Goal: Task Accomplishment & Management: Manage account settings

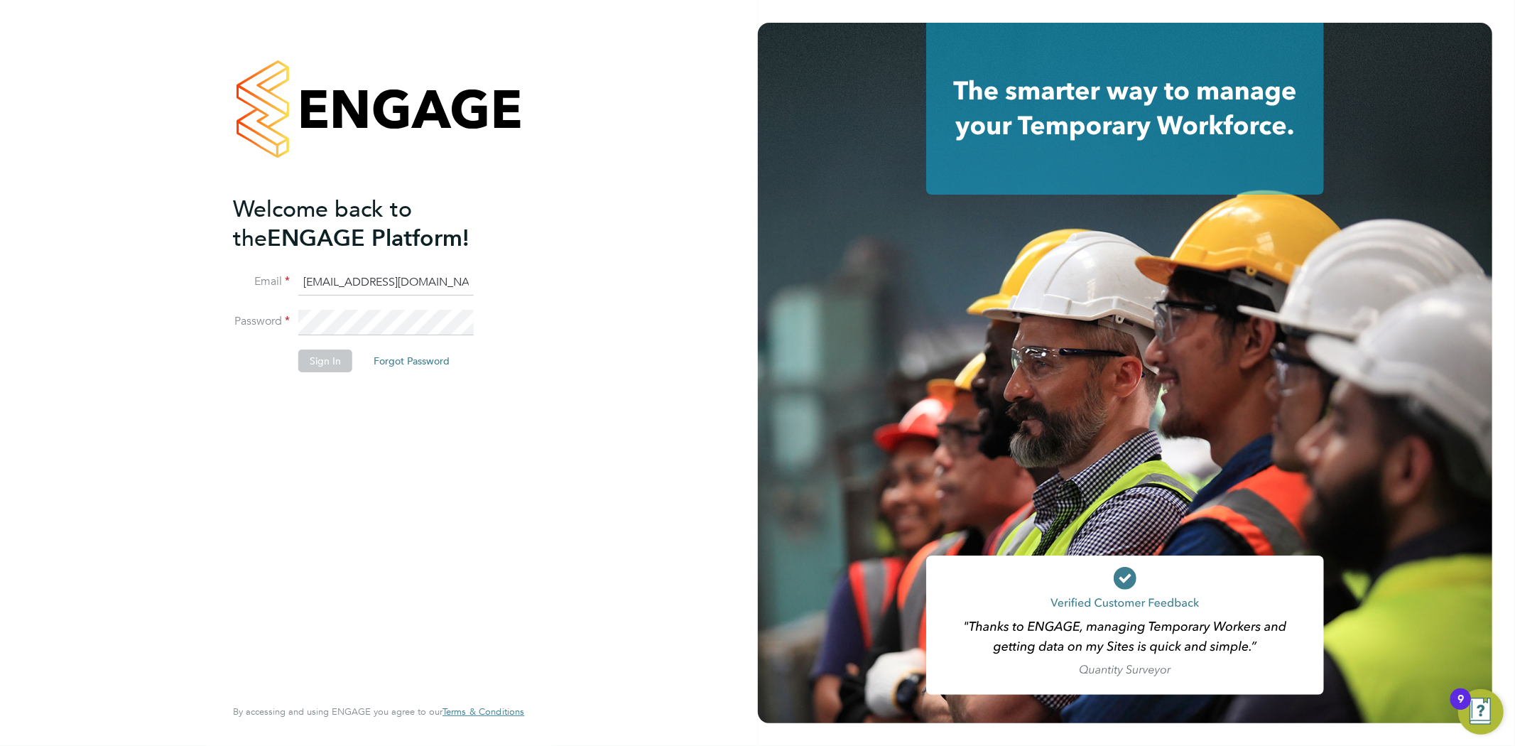
click at [327, 370] on button "Sign In" at bounding box center [325, 361] width 54 height 23
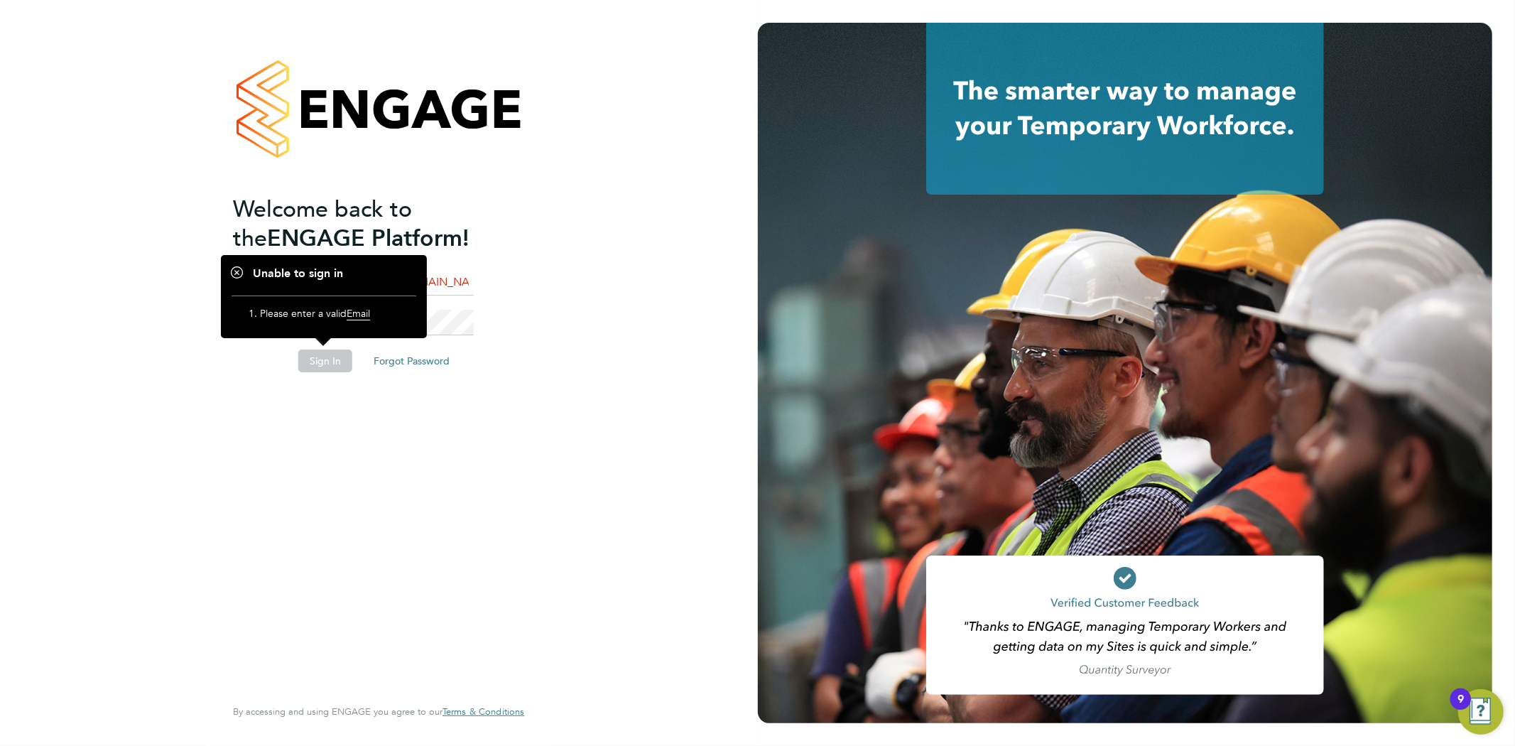
click at [800, 350] on div at bounding box center [1125, 373] width 735 height 701
click at [611, 159] on div "Welcome back to the ENGAGE Platform! Email info@cbwstaffingsolutions.com Passwo…" at bounding box center [379, 373] width 758 height 746
click at [526, 315] on div "Welcome back to the ENGAGE Platform! Email info@cbwstaffingsolutions.com Passwo…" at bounding box center [379, 373] width 348 height 746
click at [268, 479] on div "Welcome back to the ENGAGE Platform! Email info@cbwstaffingsolutions.com Passwo…" at bounding box center [371, 444] width 277 height 499
click at [418, 320] on div at bounding box center [324, 296] width 206 height 83
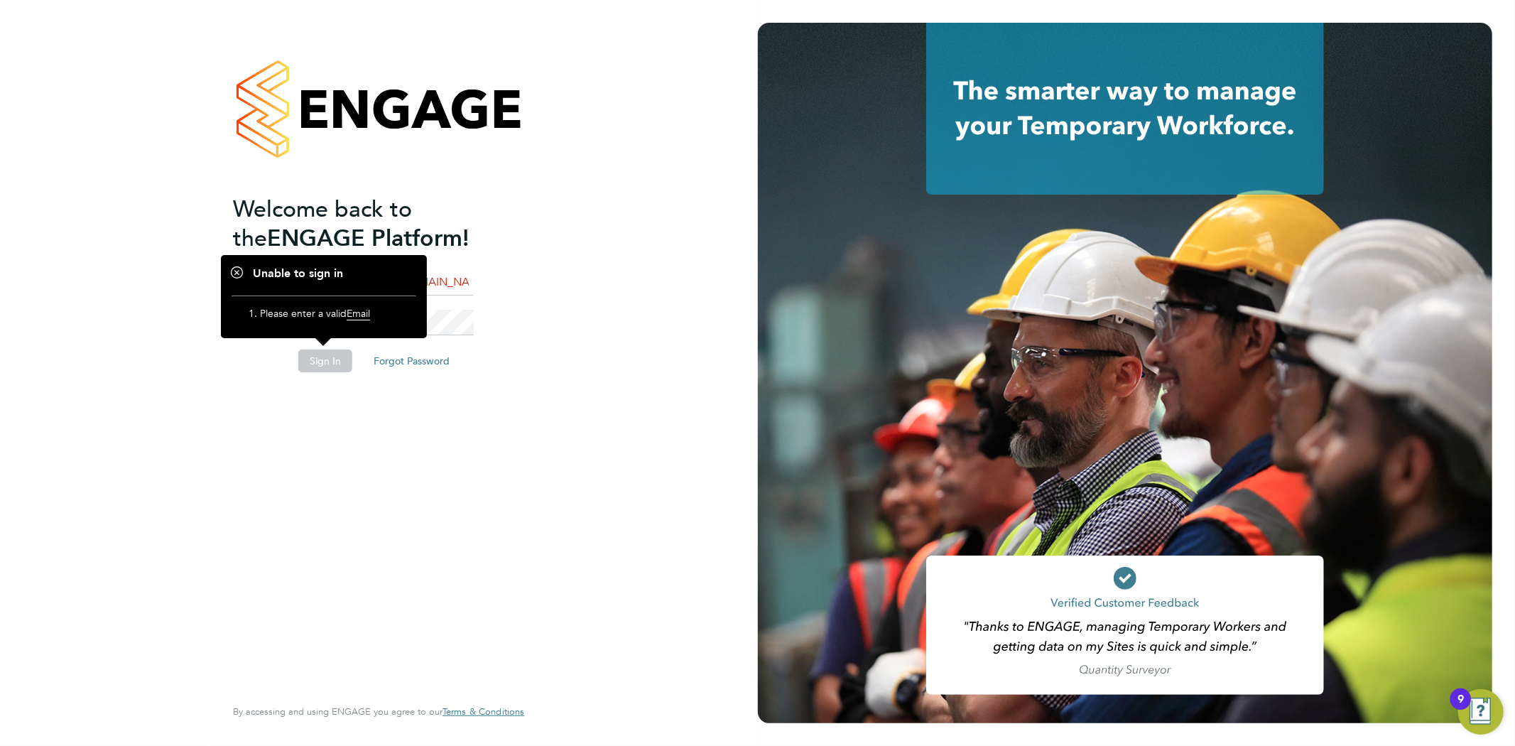
drag, startPoint x: 436, startPoint y: 287, endPoint x: 427, endPoint y: 285, distance: 8.8
click at [436, 287] on input "info@cbwstaffingsolutions.com" at bounding box center [385, 283] width 175 height 26
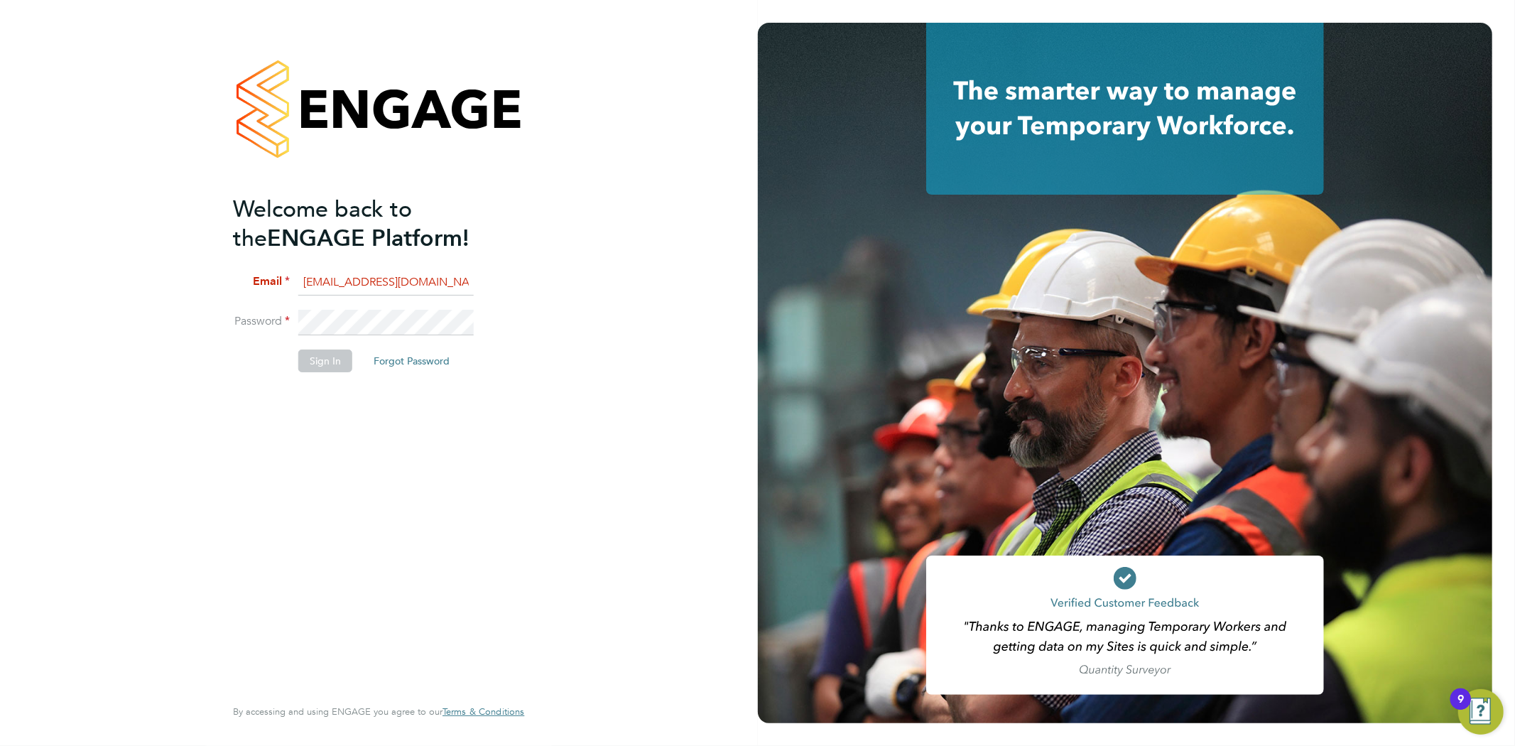
click at [392, 286] on input "info@cbwstaffingsolutions.com" at bounding box center [385, 283] width 175 height 26
click at [463, 282] on input "info@cbwstaffingsolutions.com" at bounding box center [385, 283] width 175 height 26
type input "info@cbwstaffingsolutions.com"
click at [332, 364] on button "Sign In" at bounding box center [325, 361] width 54 height 23
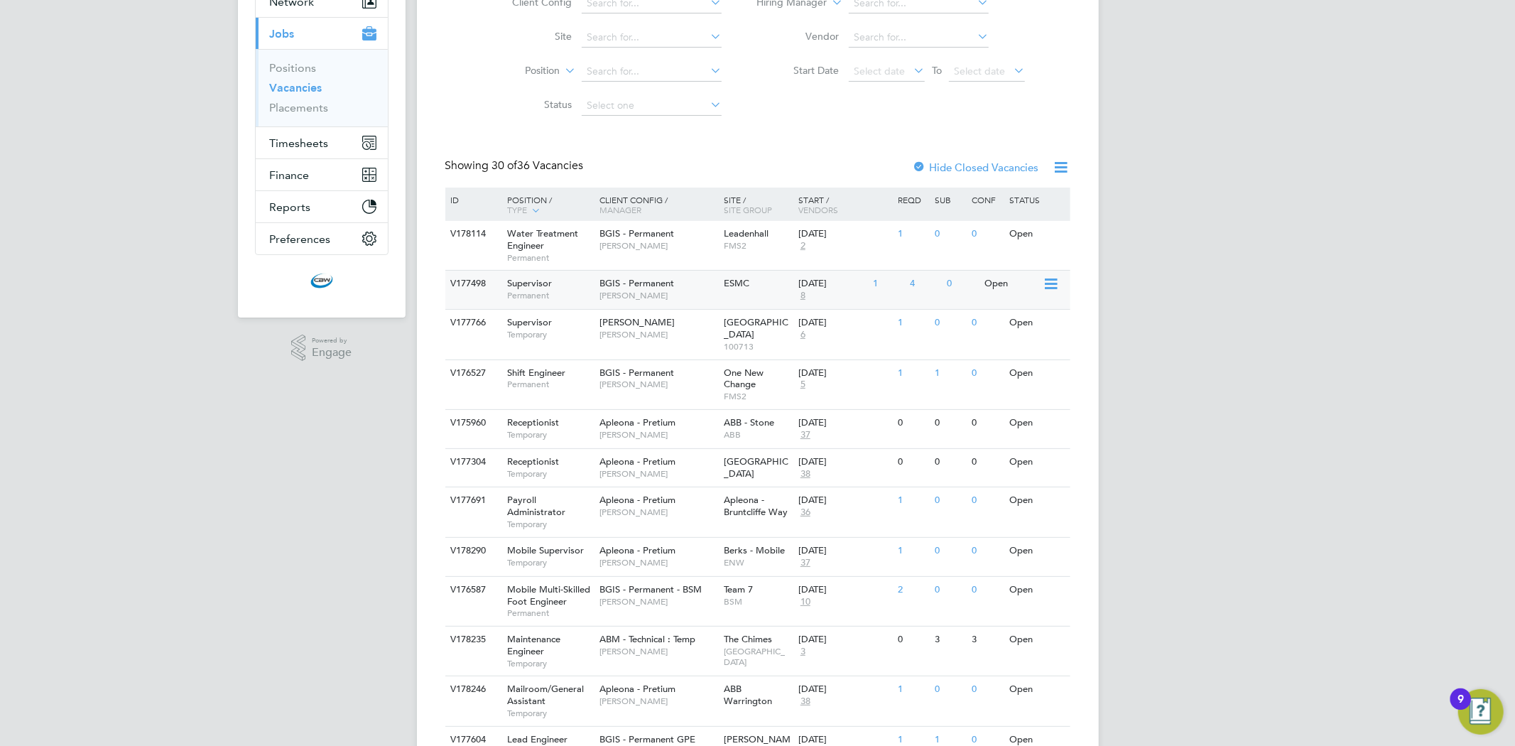
scroll to position [158, 0]
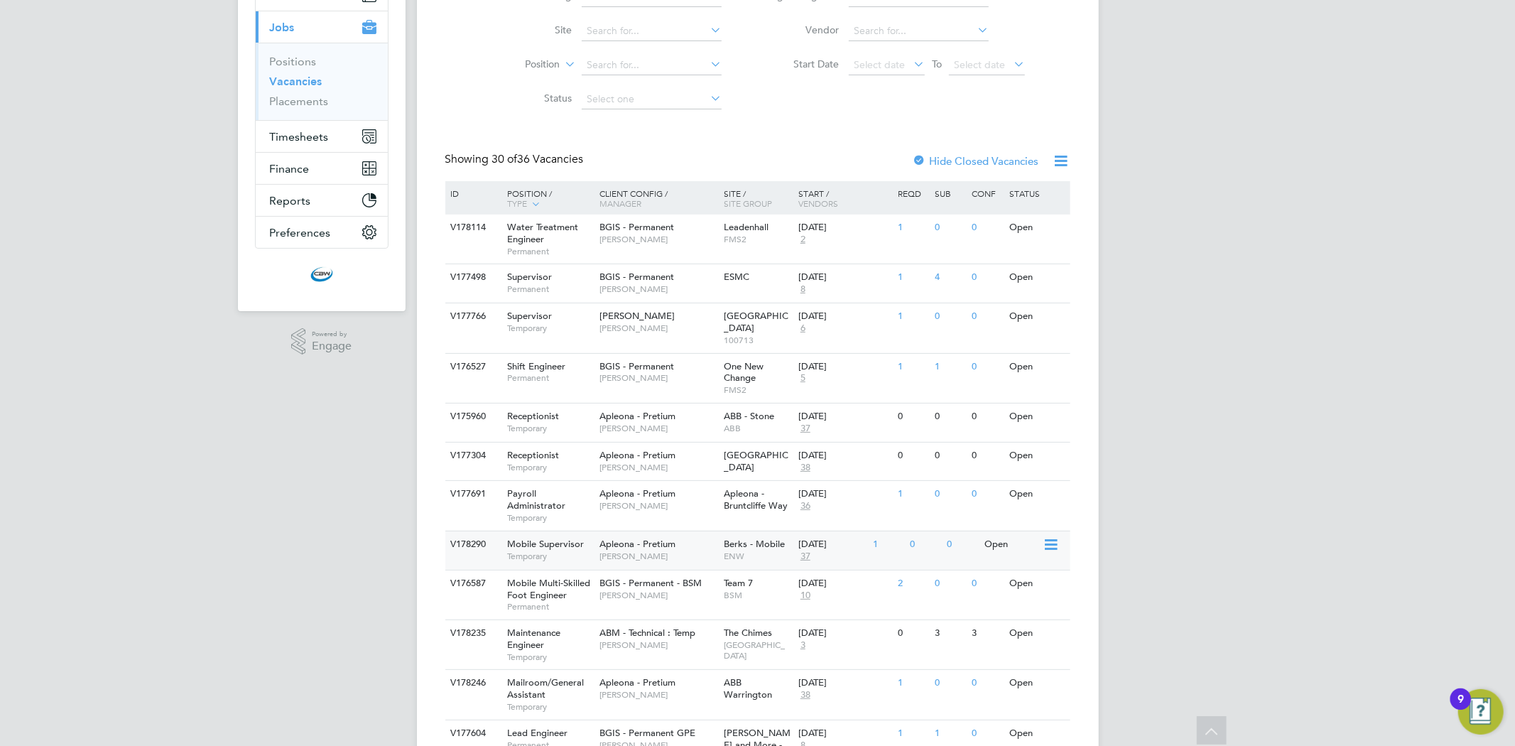
click at [536, 558] on span "Temporary" at bounding box center [549, 556] width 85 height 11
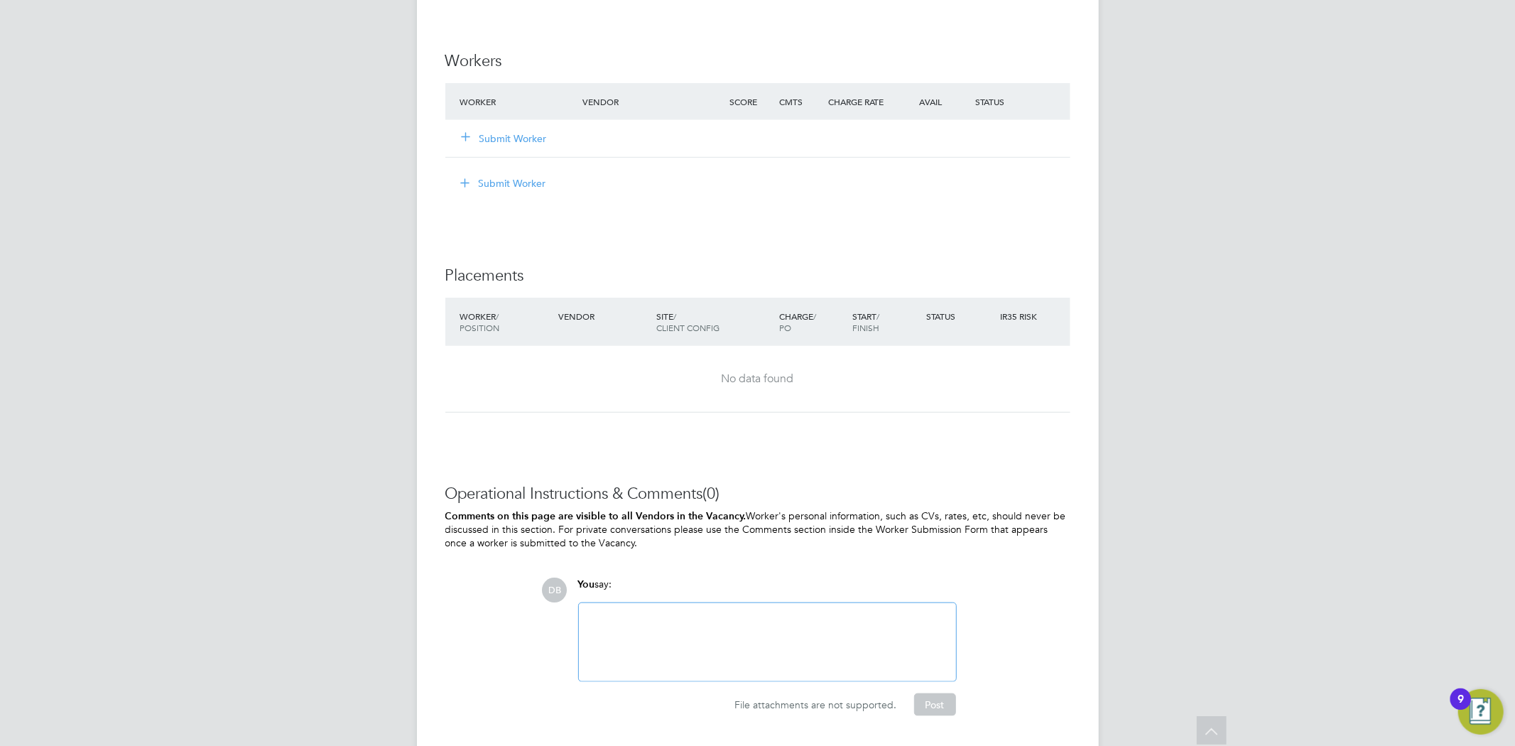
scroll to position [1123, 0]
